Goal: Task Accomplishment & Management: Manage account settings

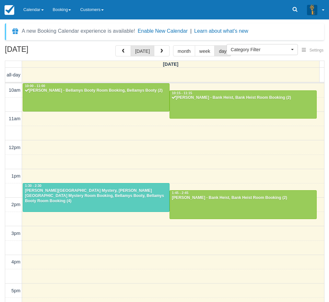
select select
click at [29, 8] on link "Calendar" at bounding box center [34, 9] width 30 height 19
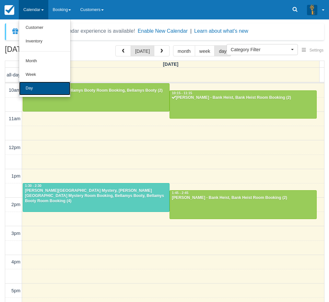
click at [41, 84] on link "Day" at bounding box center [44, 89] width 51 height 14
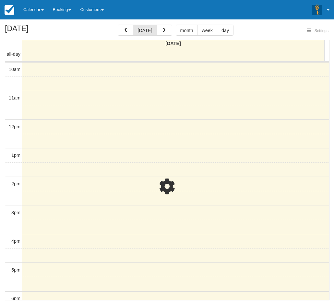
select select
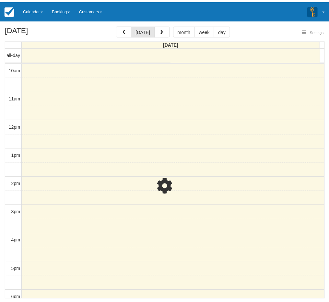
scroll to position [86, 0]
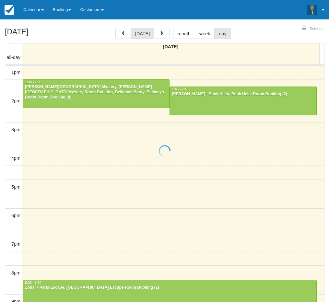
select select
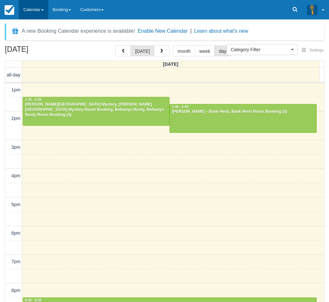
click at [35, 16] on link "Calendar" at bounding box center [34, 9] width 30 height 19
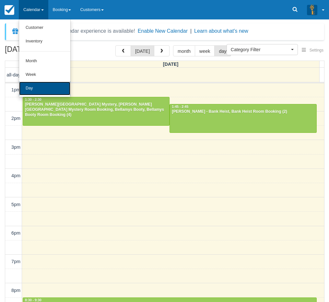
click at [32, 89] on link "Day" at bounding box center [44, 89] width 51 height 14
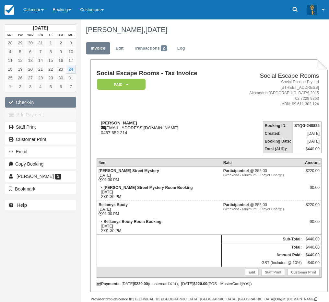
click at [35, 103] on button "Check-in" at bounding box center [40, 102] width 71 height 10
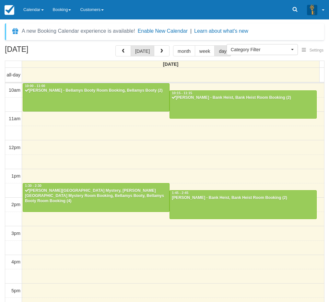
select select
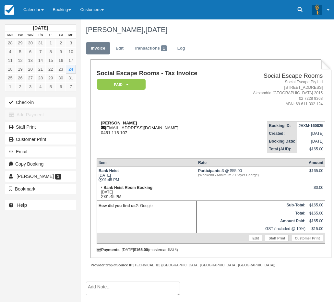
click at [104, 123] on strong "[PERSON_NAME]" at bounding box center [119, 123] width 36 height 5
drag, startPoint x: 104, startPoint y: 123, endPoint x: 113, endPoint y: 123, distance: 8.8
click at [113, 123] on strong "[PERSON_NAME]" at bounding box center [119, 123] width 36 height 5
copy strong "[PERSON_NAME]"
click at [213, 117] on td "[PERSON_NAME] [EMAIL_ADDRESS][DOMAIN_NAME] 0451 115 107" at bounding box center [162, 134] width 131 height 37
